Goal: Transaction & Acquisition: Download file/media

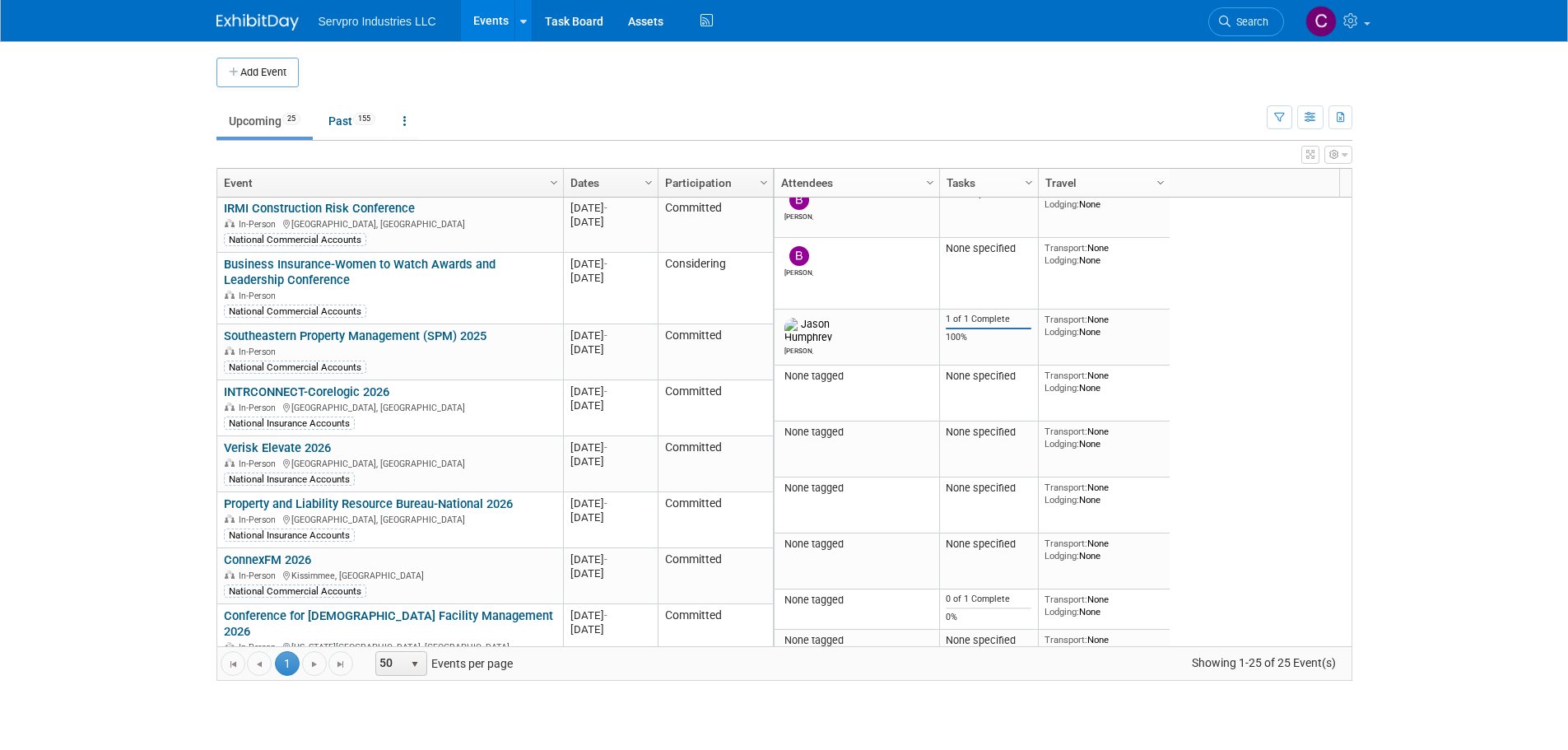
scroll to position [805, 0]
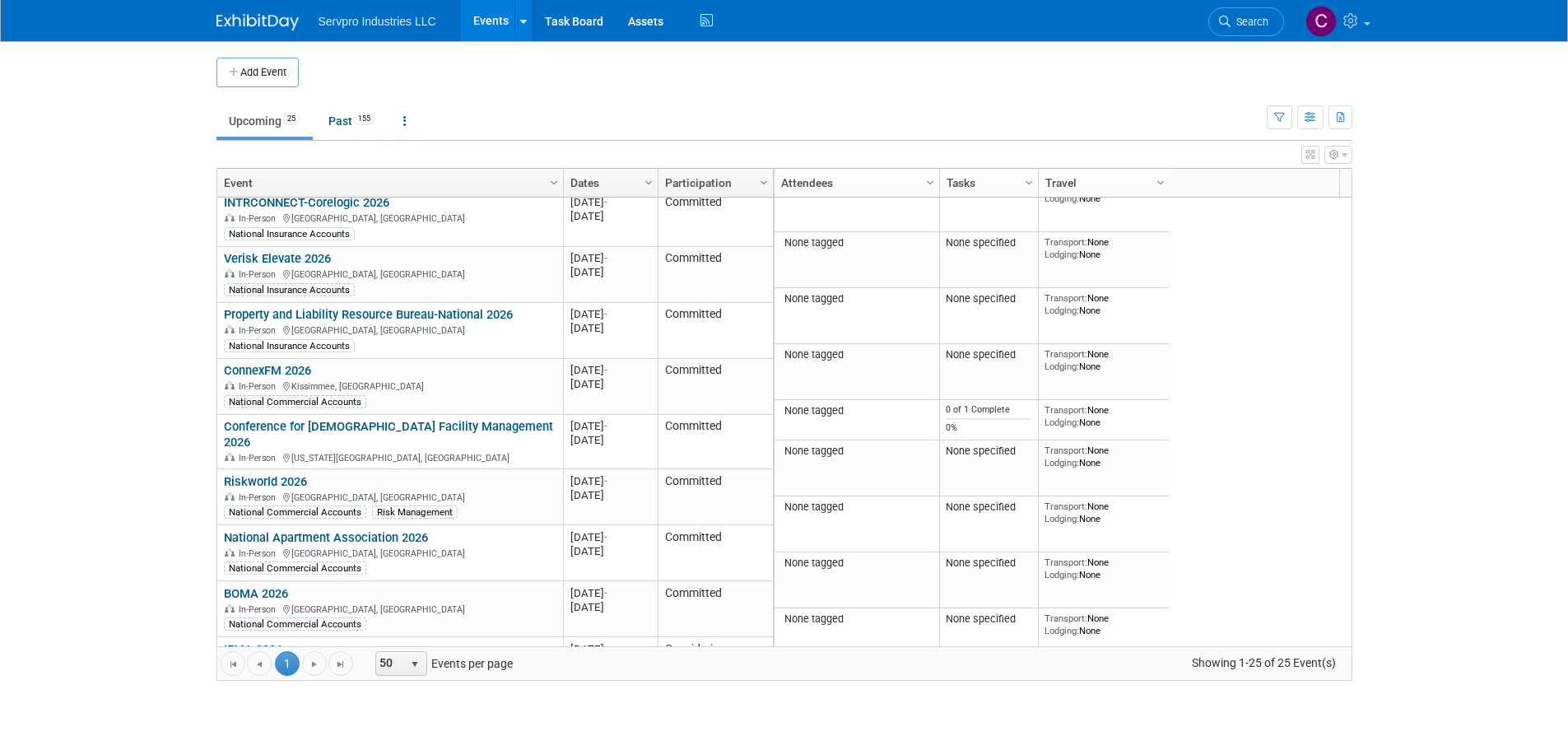
click at [1286, 575] on div "None tagged None specified Transport: None Lodging: None 2025 M-2025-10 October…" at bounding box center [1062, 421] width 579 height 449
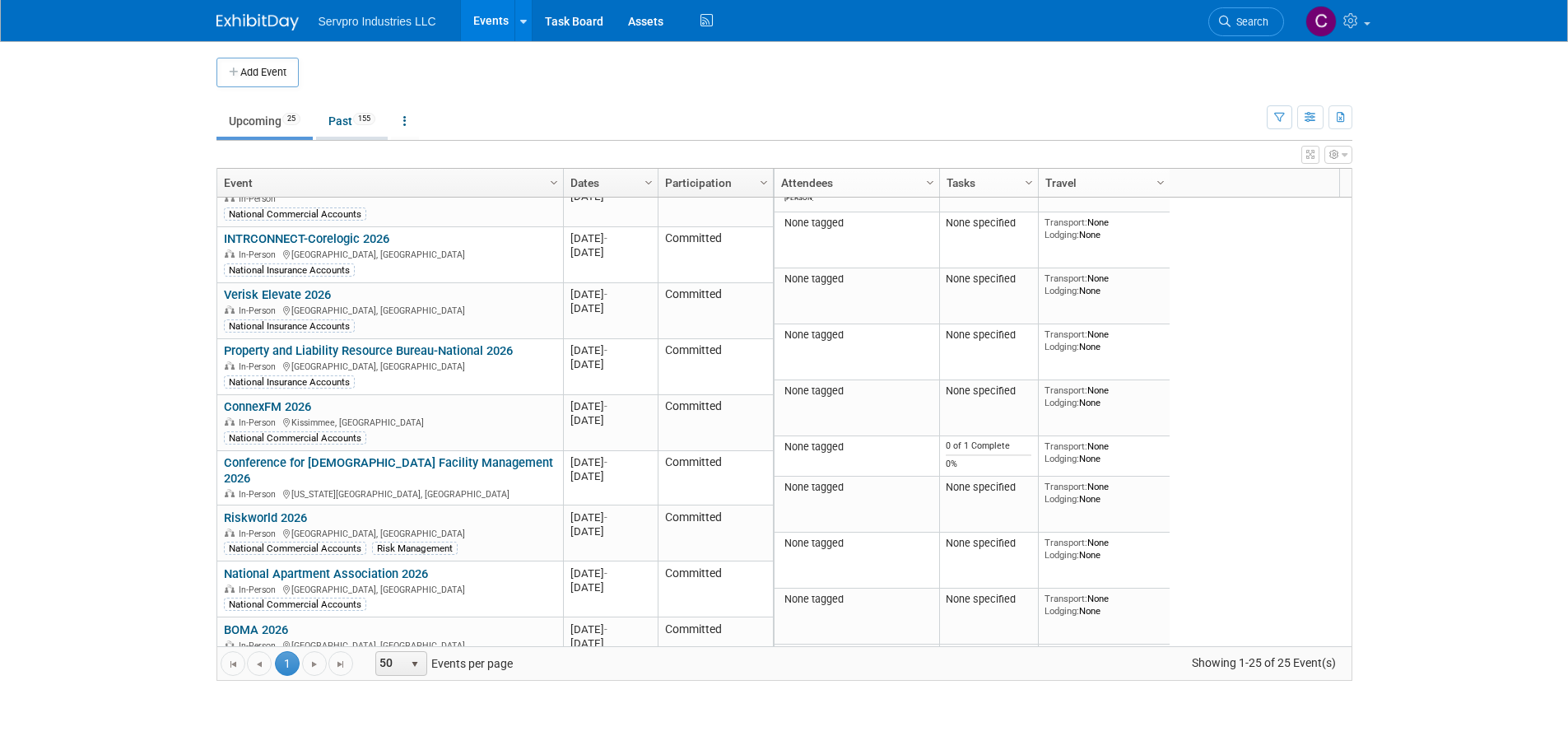
click at [341, 125] on link "Past 155" at bounding box center [352, 121] width 71 height 31
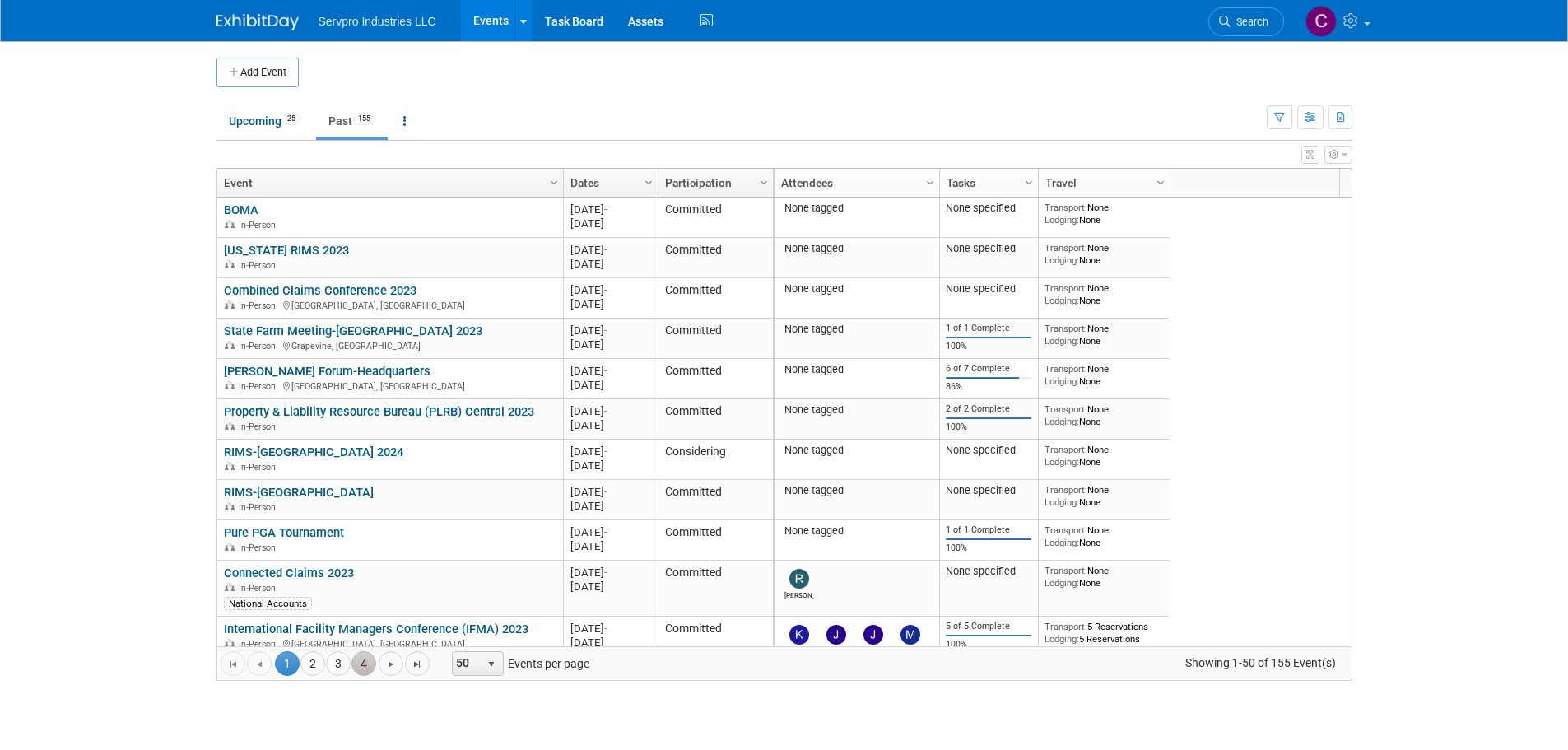
click at [364, 665] on link "4" at bounding box center [363, 663] width 24 height 24
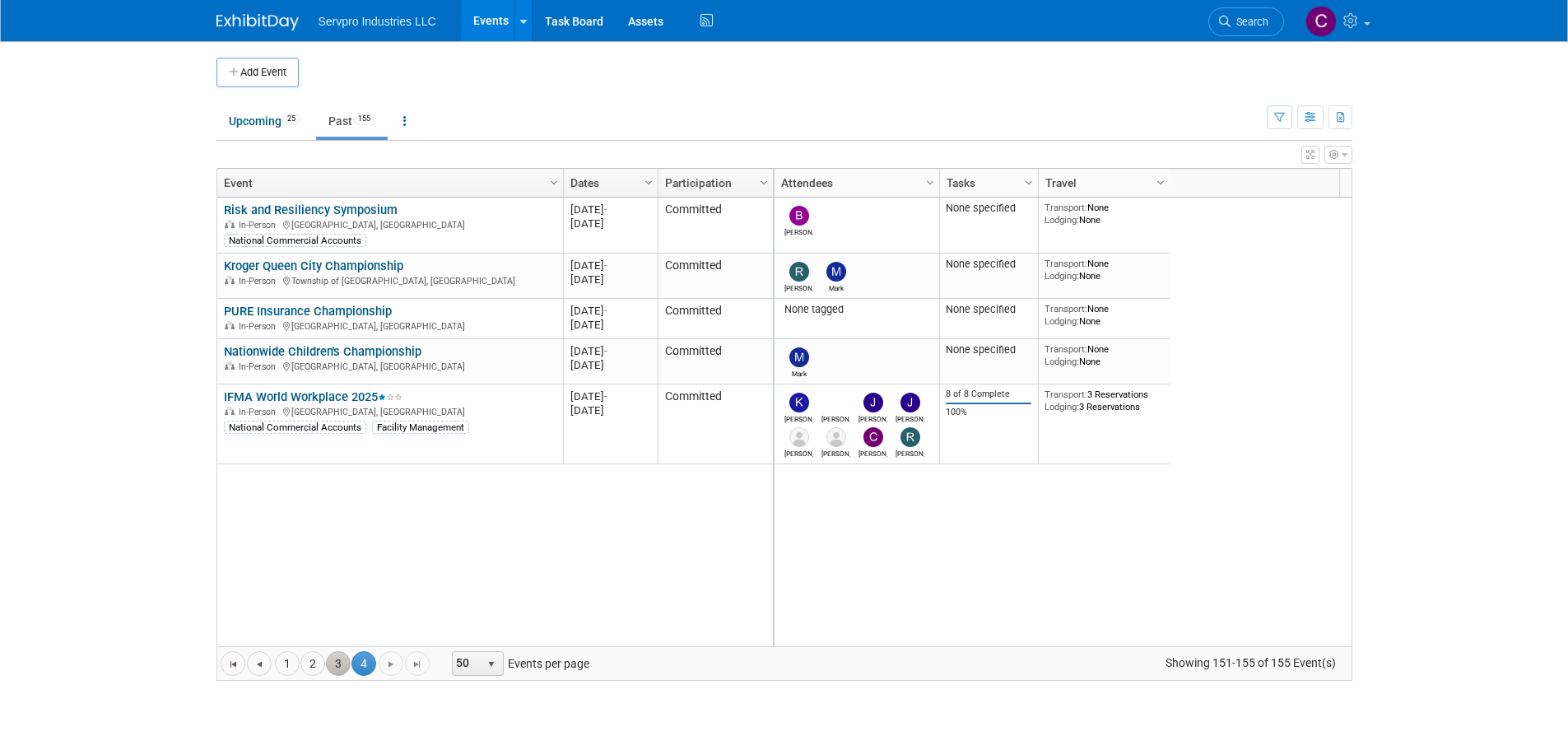
click at [334, 666] on link "3" at bounding box center [338, 663] width 24 height 24
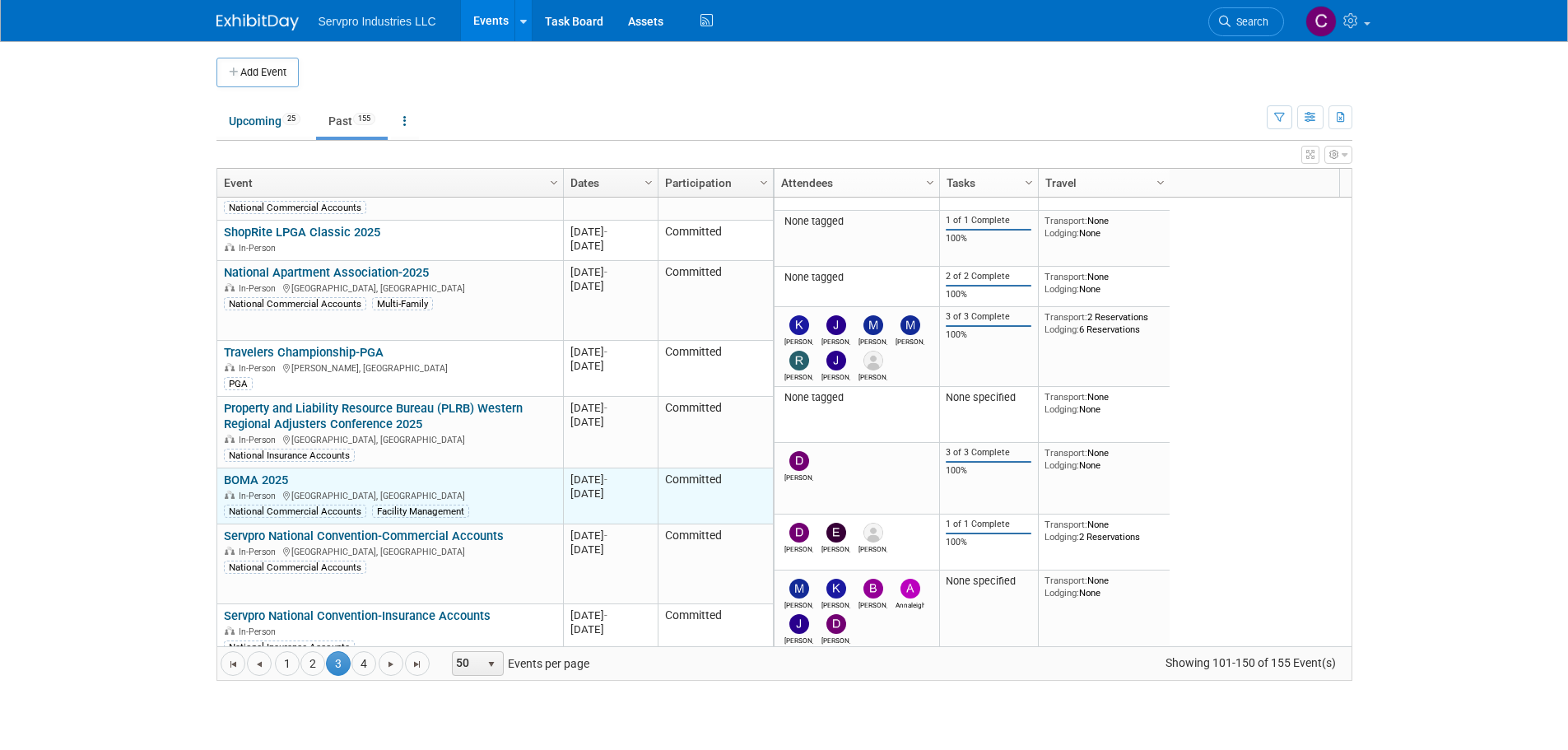
click at [273, 473] on link "BOMA 2025" at bounding box center [256, 480] width 65 height 15
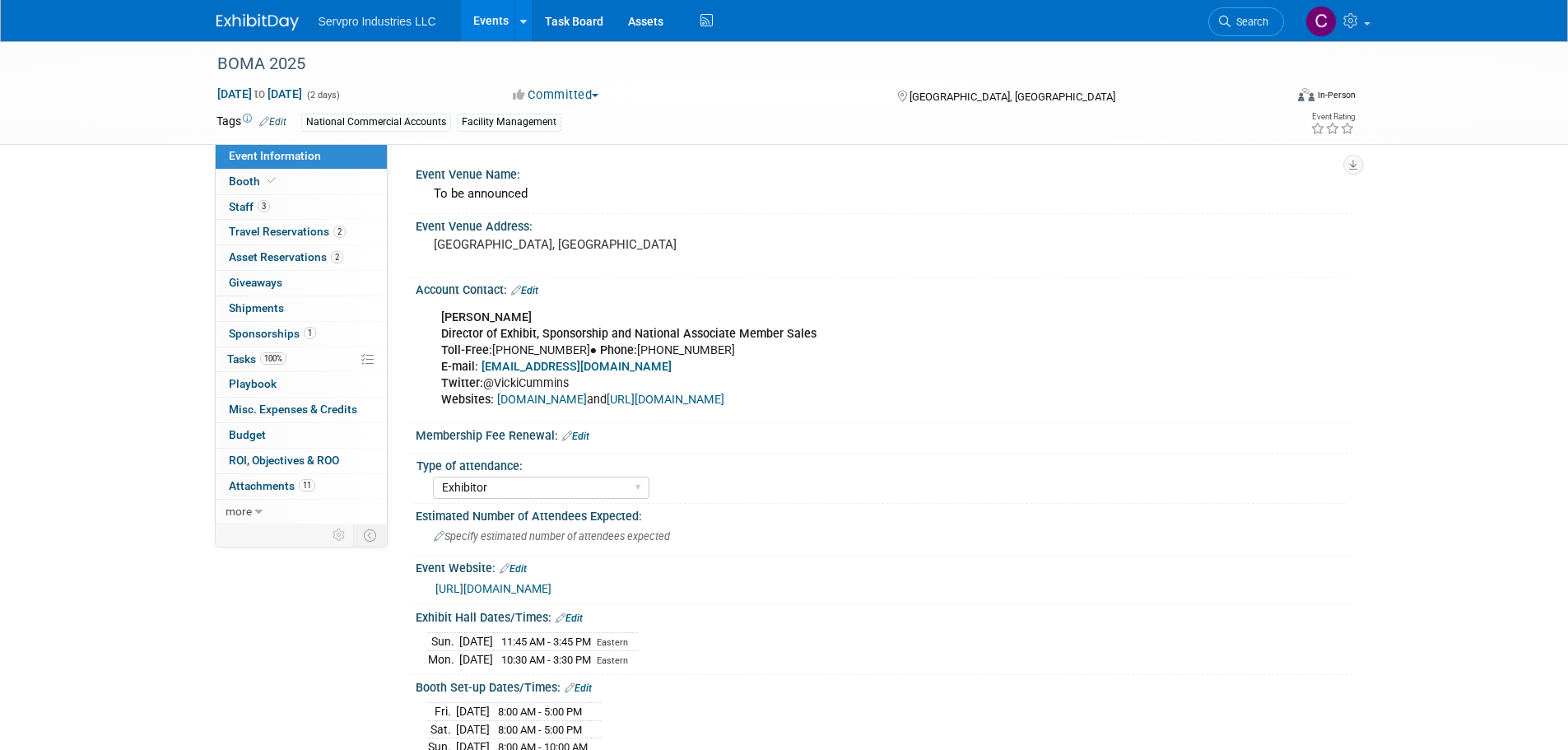
select select "Exhibitor"
click at [274, 477] on link "11 Attachments 11" at bounding box center [301, 486] width 171 height 24
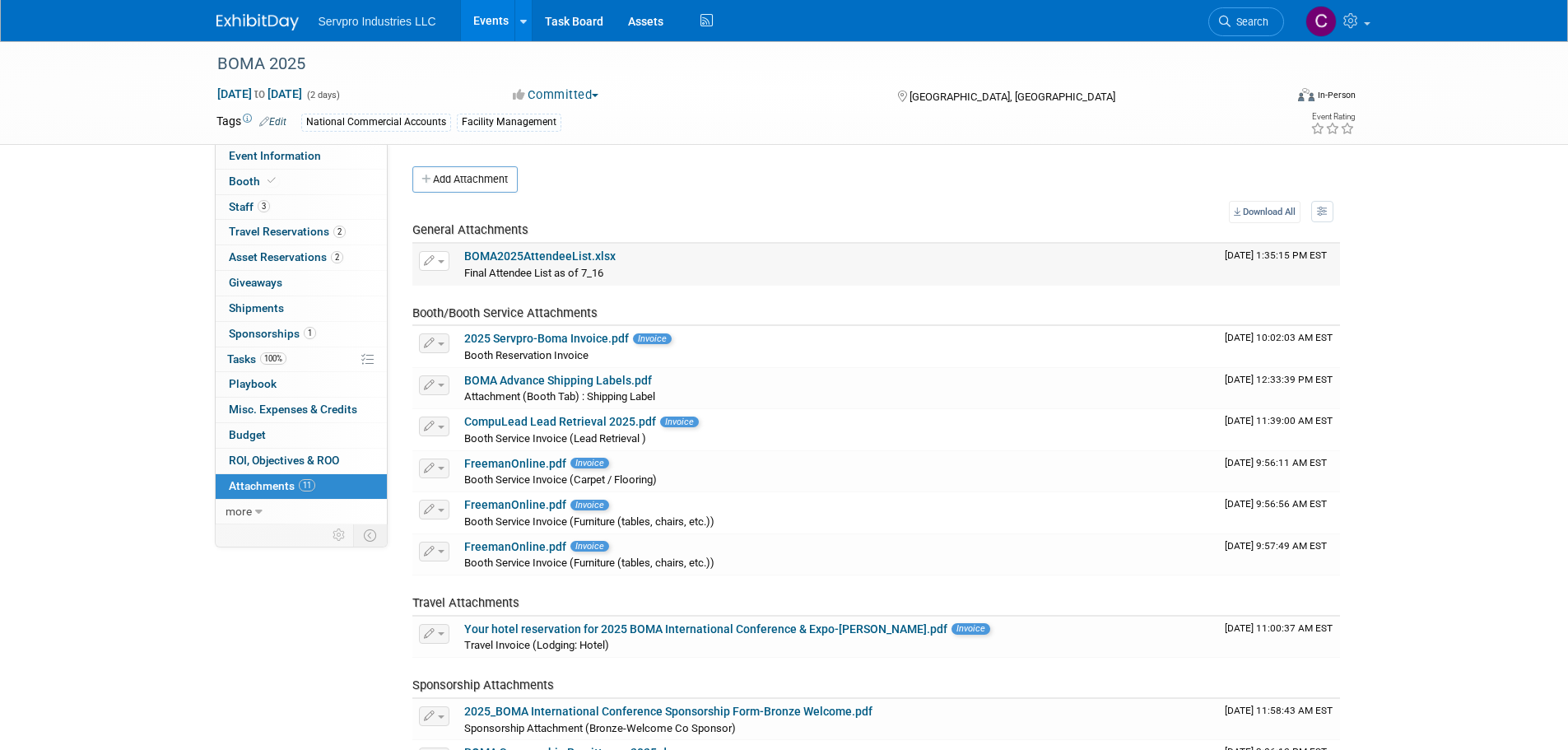
click at [579, 255] on link "BOMA2025AttendeeList.xlsx" at bounding box center [540, 256] width 152 height 13
click at [1105, 66] on div "BOMA 2025" at bounding box center [735, 65] width 1048 height 30
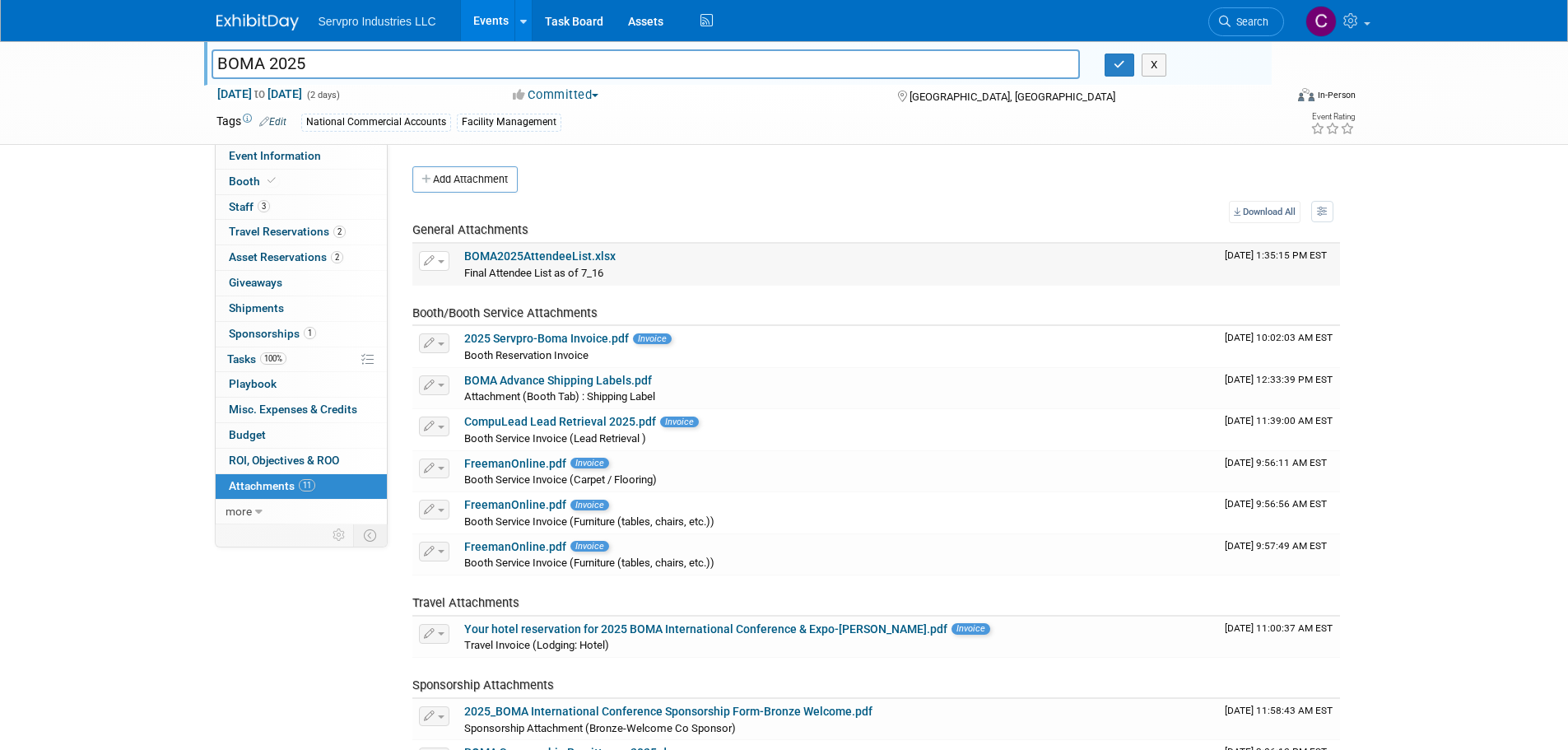
click at [565, 252] on link "BOMA2025AttendeeList.xlsx" at bounding box center [540, 256] width 152 height 13
